Goal: Find specific page/section: Find specific page/section

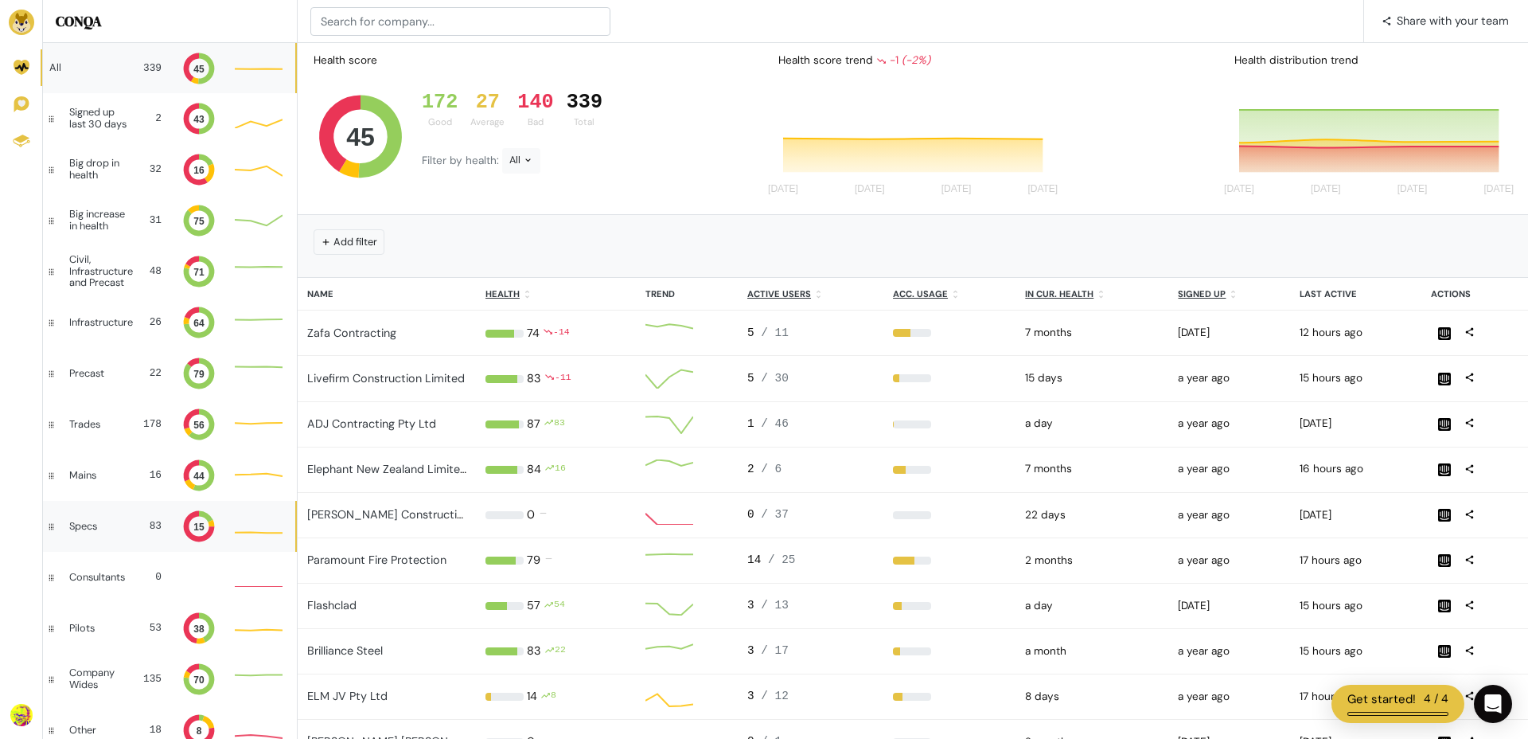
click at [110, 527] on div "Specs" at bounding box center [96, 525] width 54 height 11
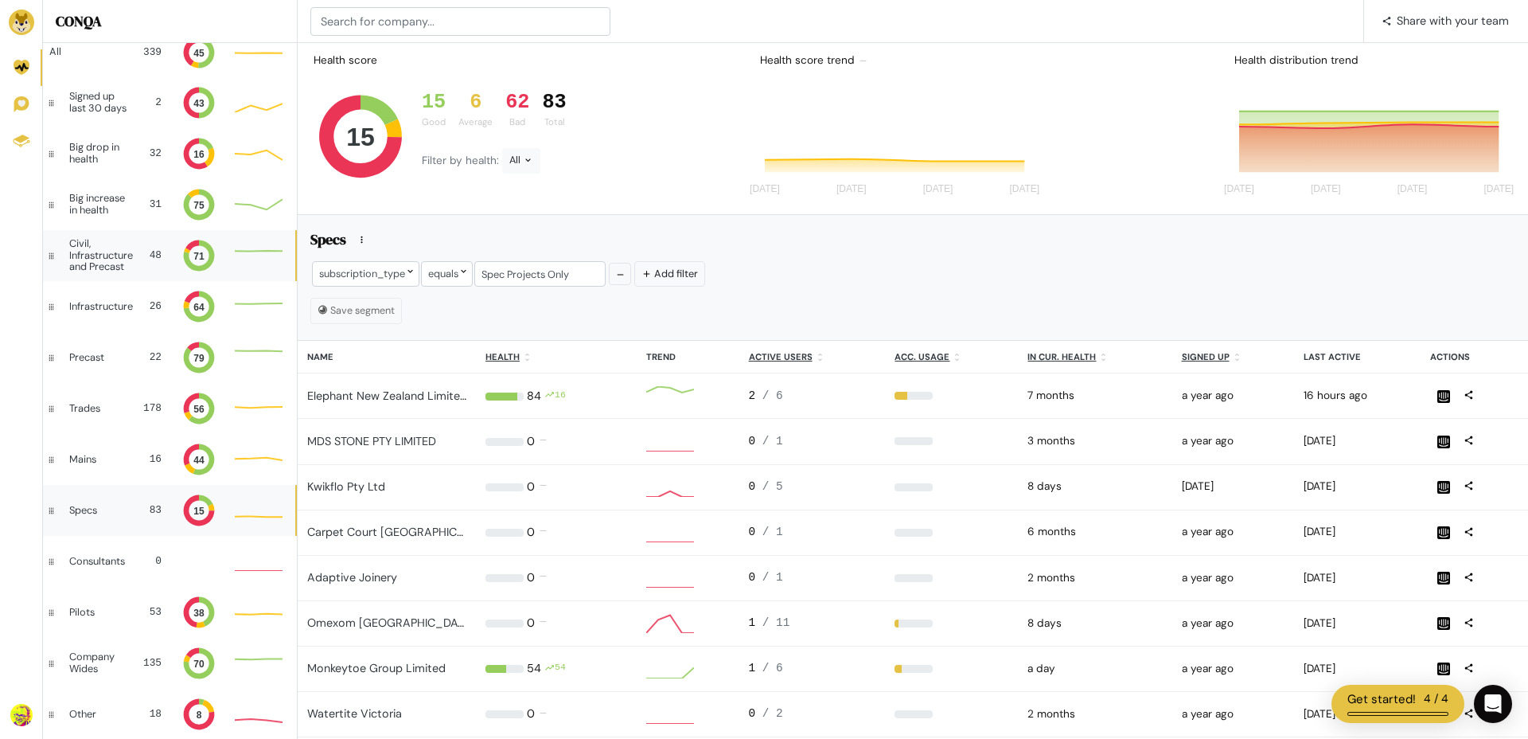
click at [107, 265] on div "Civil, Infrastructure and Precast" at bounding box center [103, 255] width 68 height 34
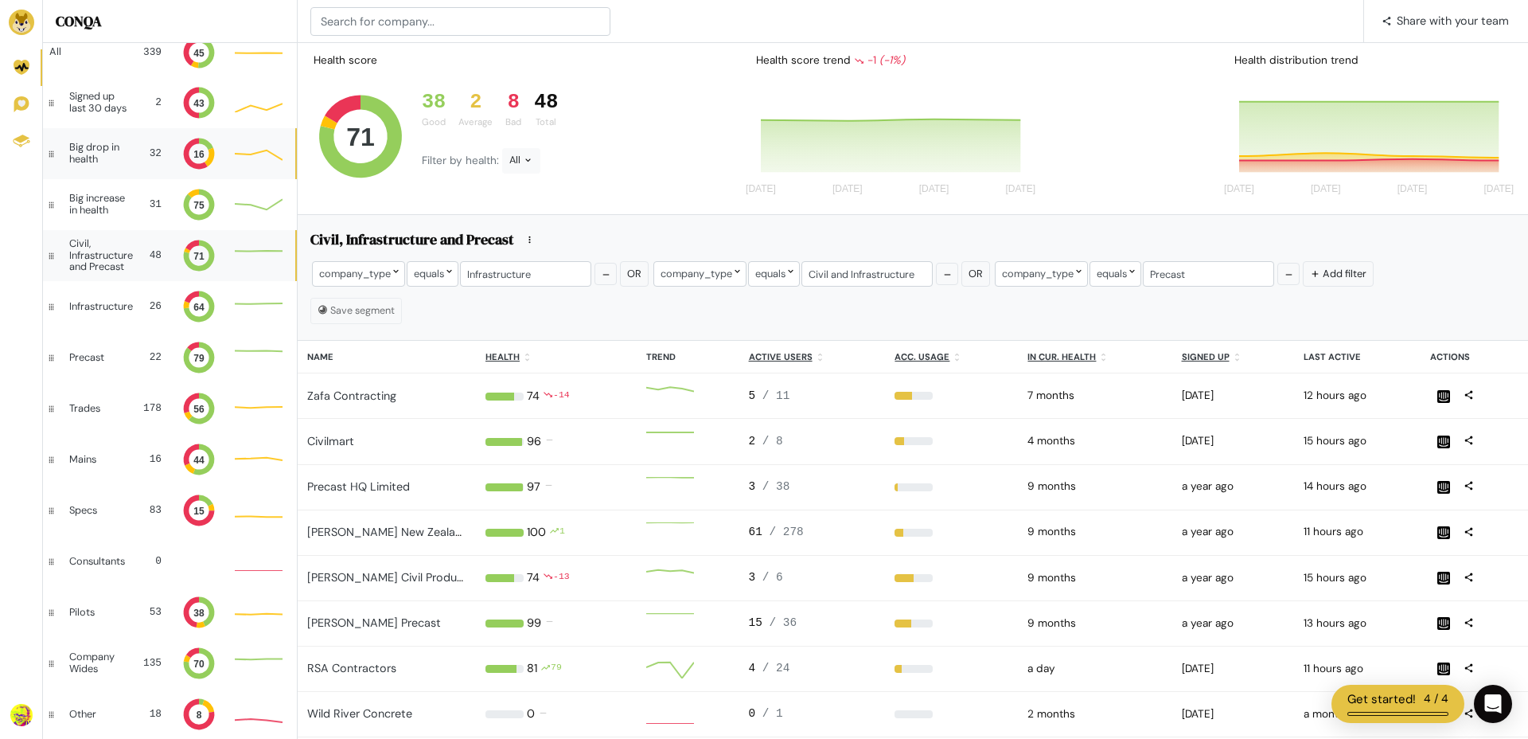
click at [103, 157] on div "Big drop in health" at bounding box center [99, 153] width 60 height 23
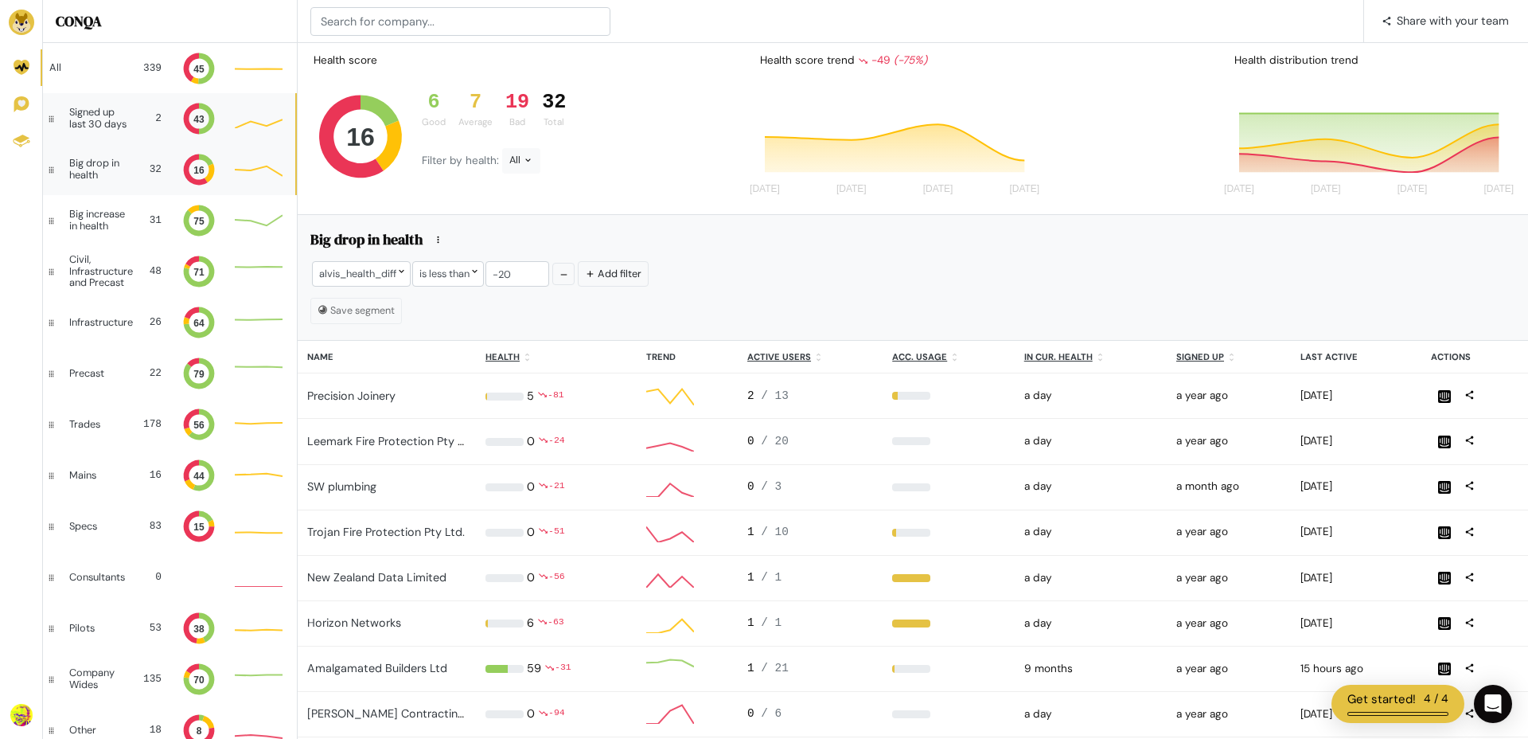
click at [108, 137] on div "Signed up last 30 days 2 43" at bounding box center [169, 118] width 252 height 51
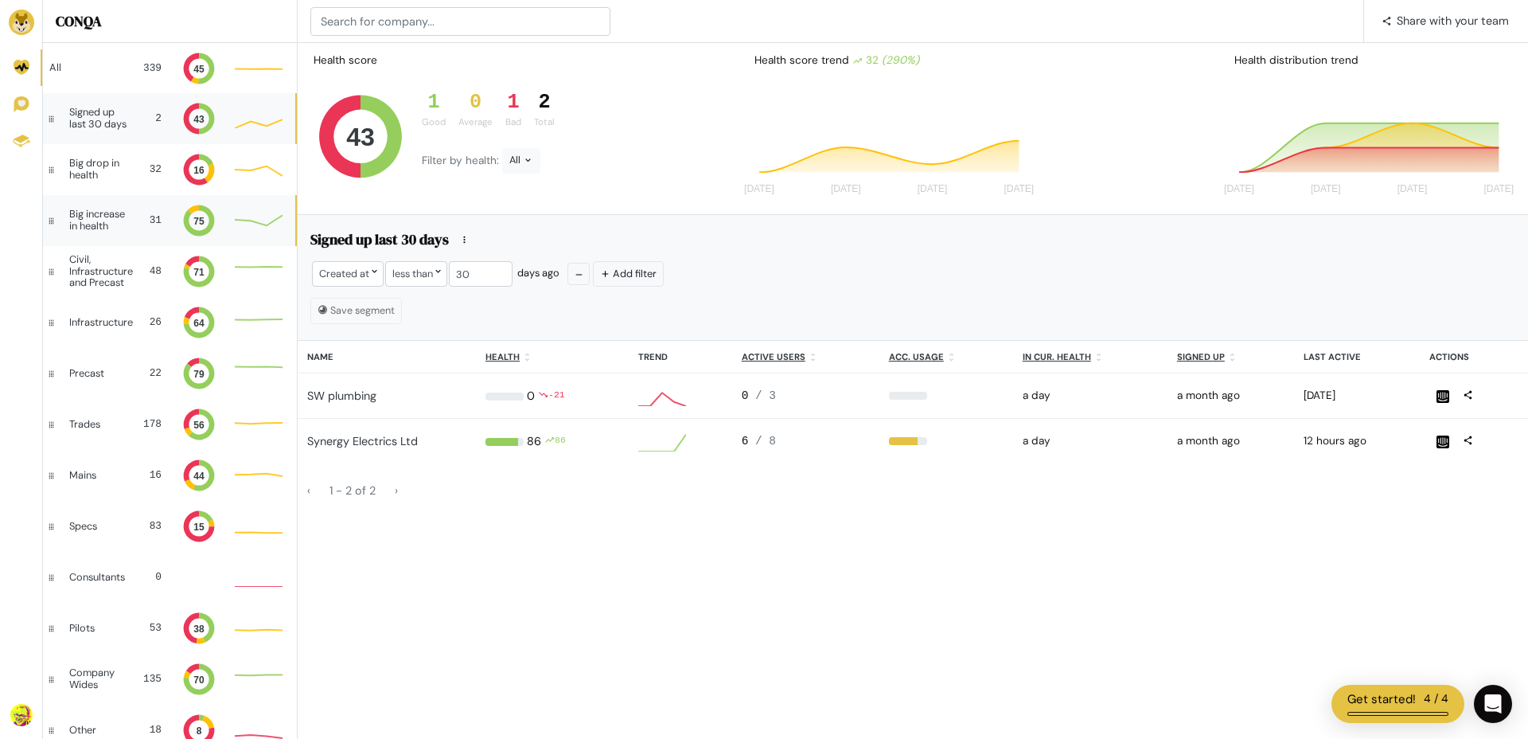
click at [114, 223] on div "Big increase in health" at bounding box center [100, 220] width 63 height 23
